Goal: Find specific page/section: Find specific page/section

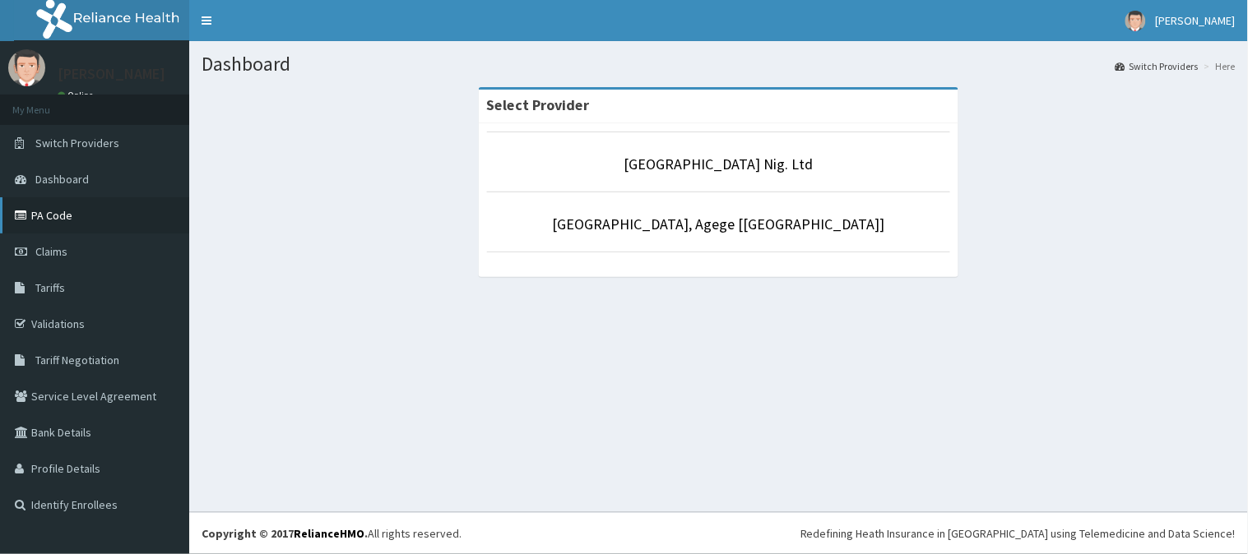
click at [110, 224] on link "PA Code" at bounding box center [94, 215] width 189 height 36
click at [104, 211] on link "PA Code" at bounding box center [94, 215] width 189 height 36
click at [53, 201] on link "PA Code" at bounding box center [94, 215] width 189 height 36
